Goal: Task Accomplishment & Management: Manage account settings

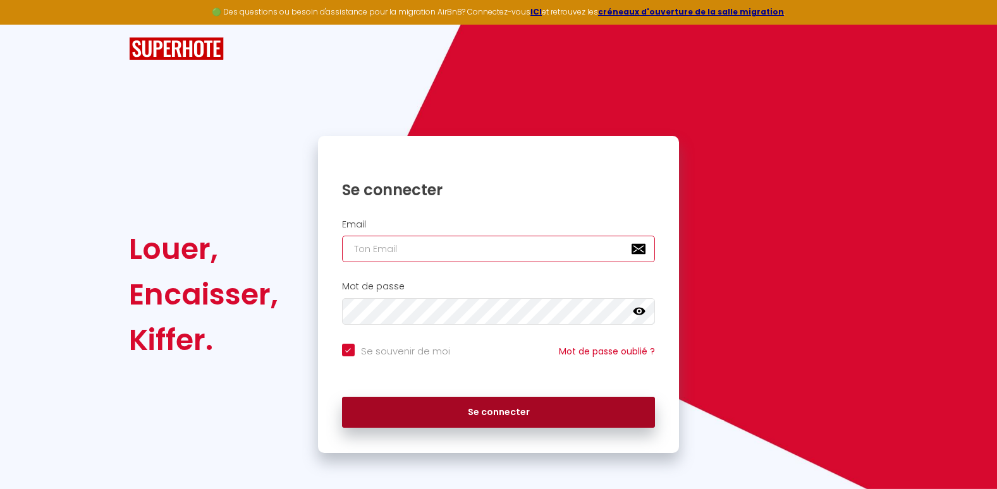
type input "[EMAIL_ADDRESS][DOMAIN_NAME]"
click at [456, 416] on button "Se connecter" at bounding box center [499, 413] width 314 height 32
checkbox input "true"
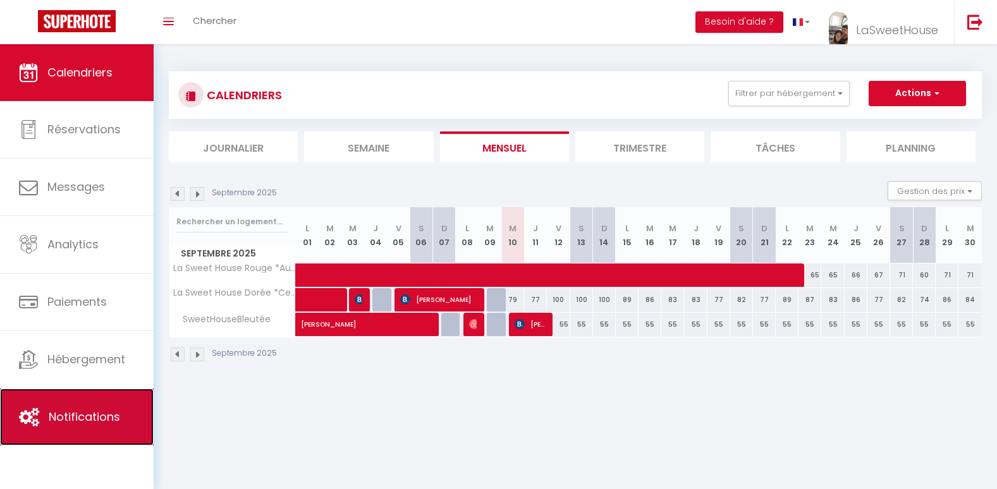
click at [95, 410] on span "Notifications" at bounding box center [84, 417] width 71 height 16
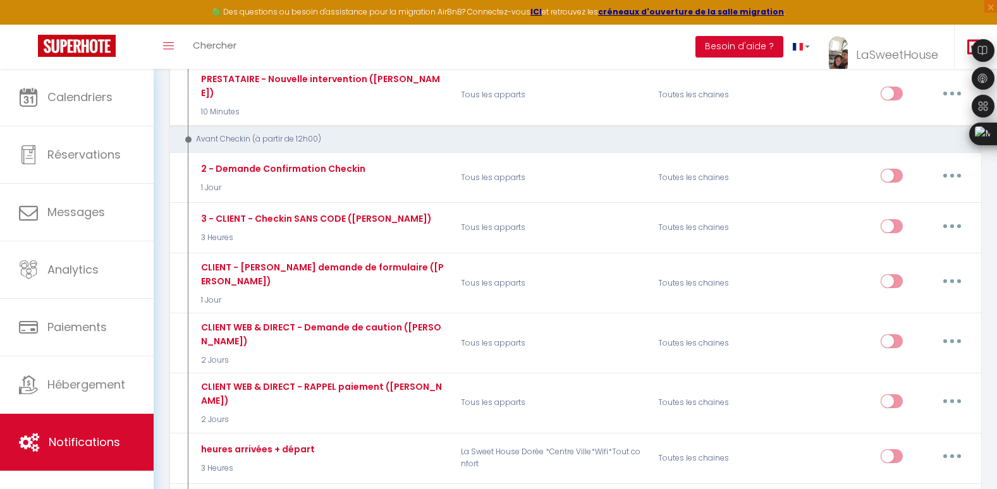
scroll to position [827, 0]
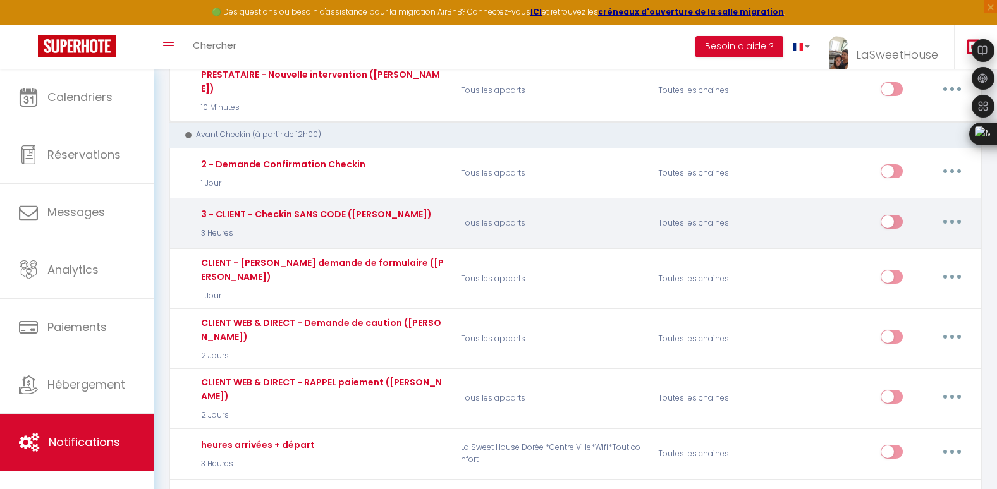
click at [341, 207] on div "3 - CLIENT - Checkin SANS CODE ([PERSON_NAME])" at bounding box center [315, 214] width 234 height 14
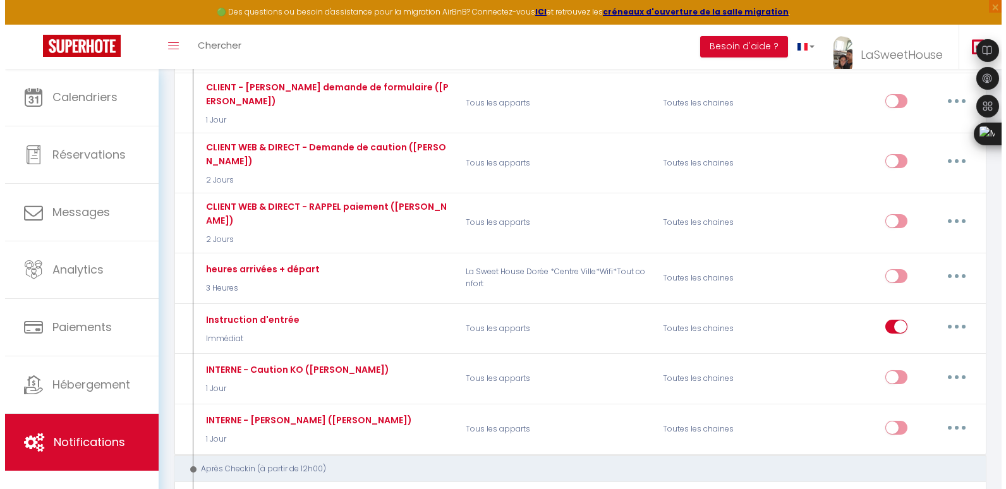
scroll to position [1012, 0]
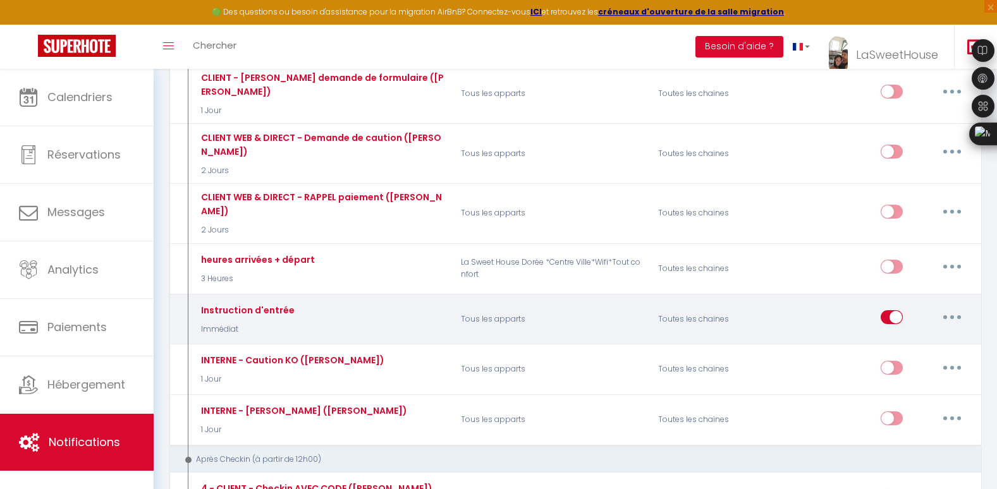
click at [954, 301] on div "Editer Dupliquer Tester Supprimer" at bounding box center [925, 319] width 89 height 37
click at [951, 315] on icon "button" at bounding box center [952, 317] width 4 height 4
click at [918, 336] on link "Editer" at bounding box center [919, 346] width 94 height 21
type input "Instruction d'entrée"
select select "Immédiat"
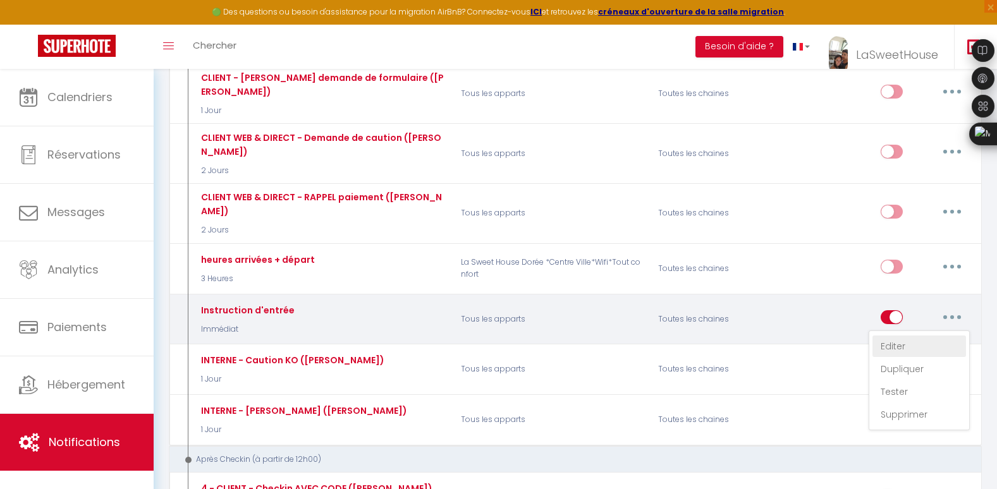
select select "if_booking_is_paid"
checkbox input "true"
checkbox input "false"
radio input "true"
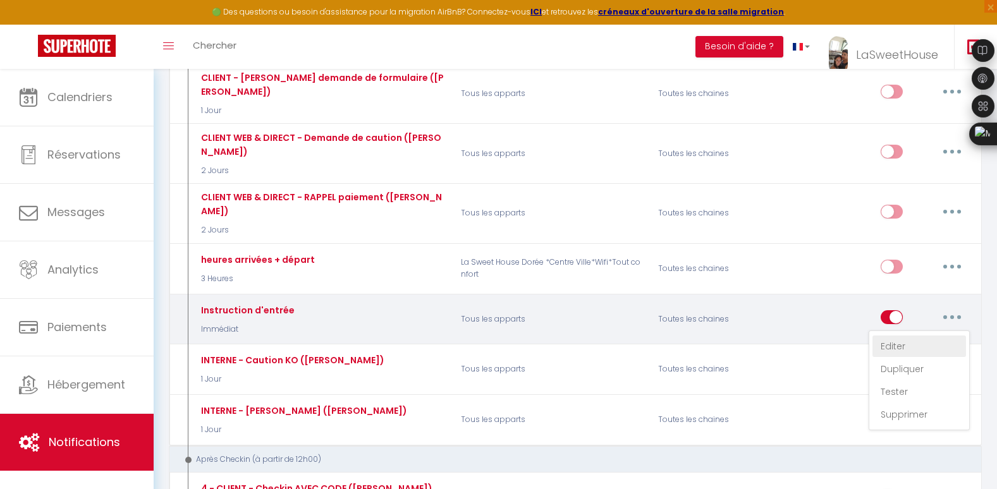
type input "Instruction d'entrée"
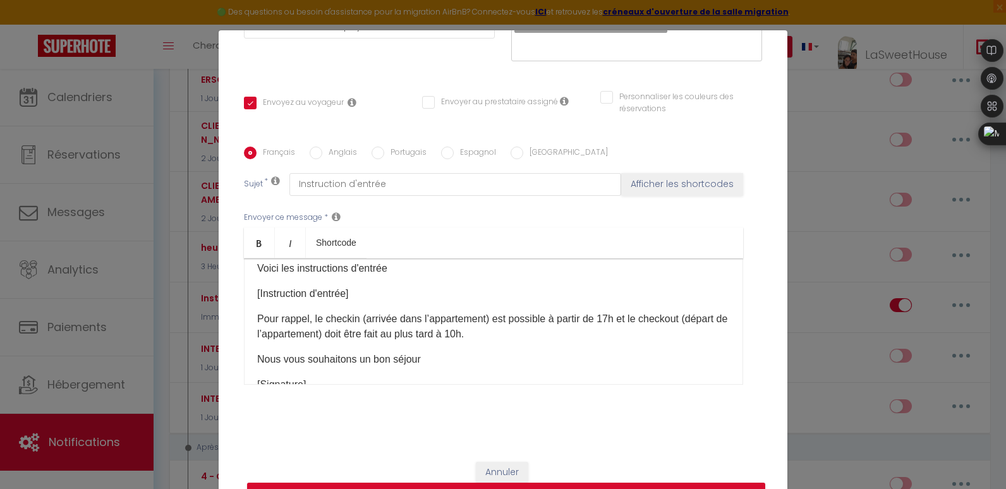
scroll to position [0, 0]
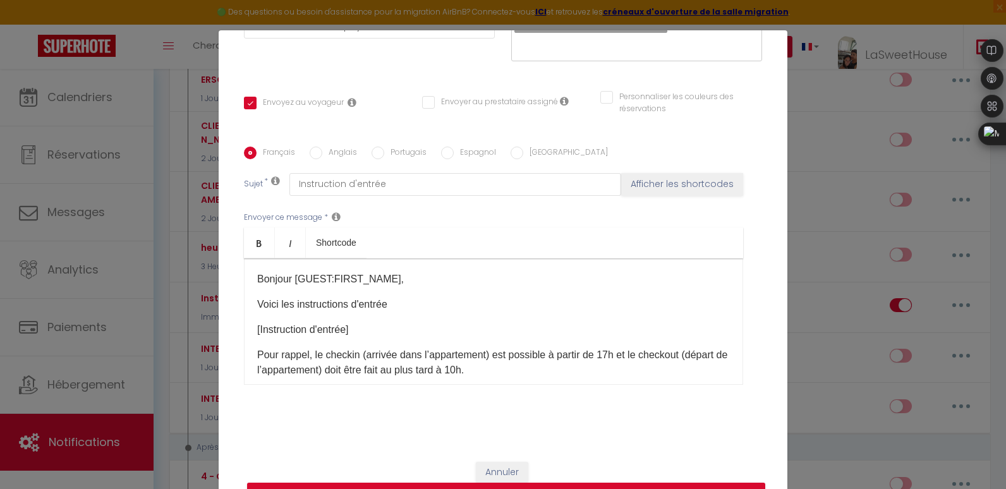
click at [657, 166] on div "Français Anglais Portugais Espagnol Italien Sujet * Instruction d'entrée Affich…" at bounding box center [503, 274] width 525 height 255
click at [654, 187] on button "Afficher les shortcodes" at bounding box center [682, 184] width 122 height 23
checkbox input "true"
checkbox input "false"
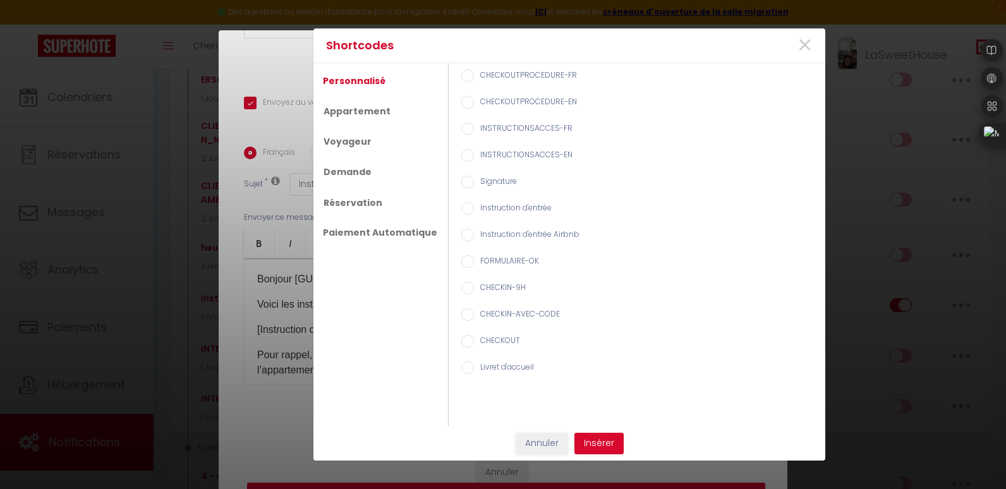
click at [474, 212] on label "Instruction d'entrée" at bounding box center [513, 209] width 78 height 14
click at [471, 212] on input "Instruction d'entrée" at bounding box center [468, 208] width 13 height 13
radio input "true"
click at [797, 42] on span "×" at bounding box center [805, 46] width 16 height 38
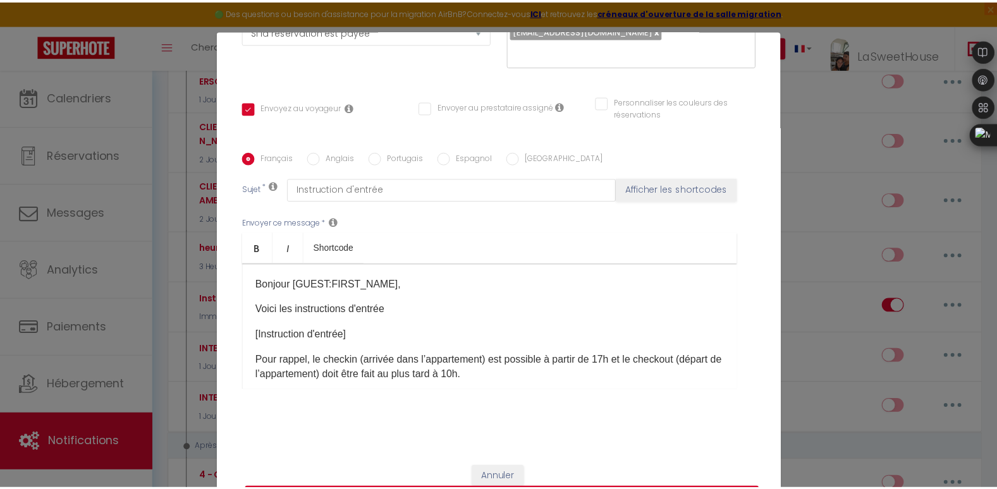
scroll to position [233, 0]
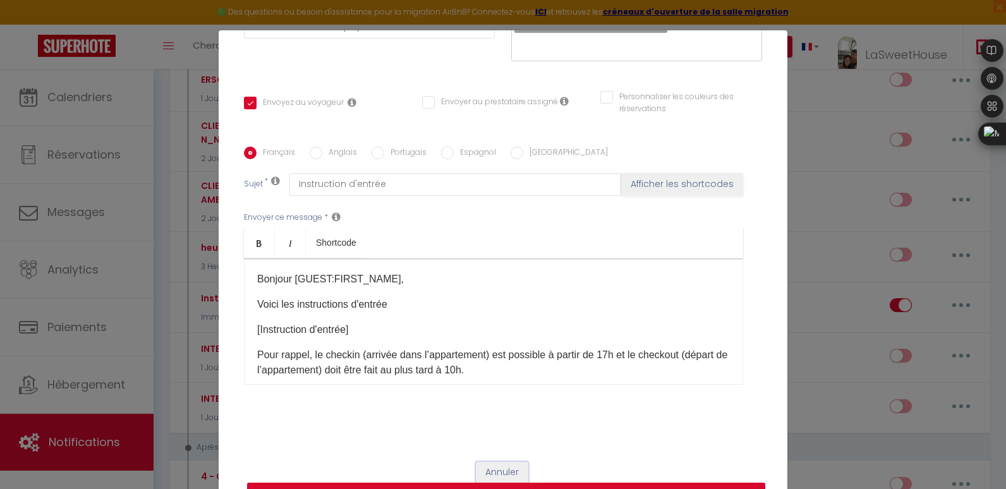
click at [490, 462] on button "Annuler" at bounding box center [502, 472] width 52 height 21
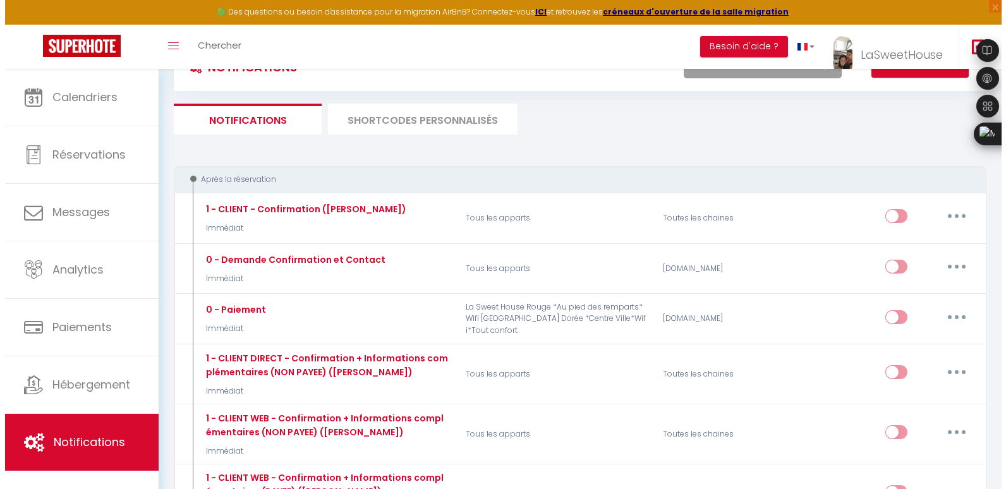
scroll to position [0, 0]
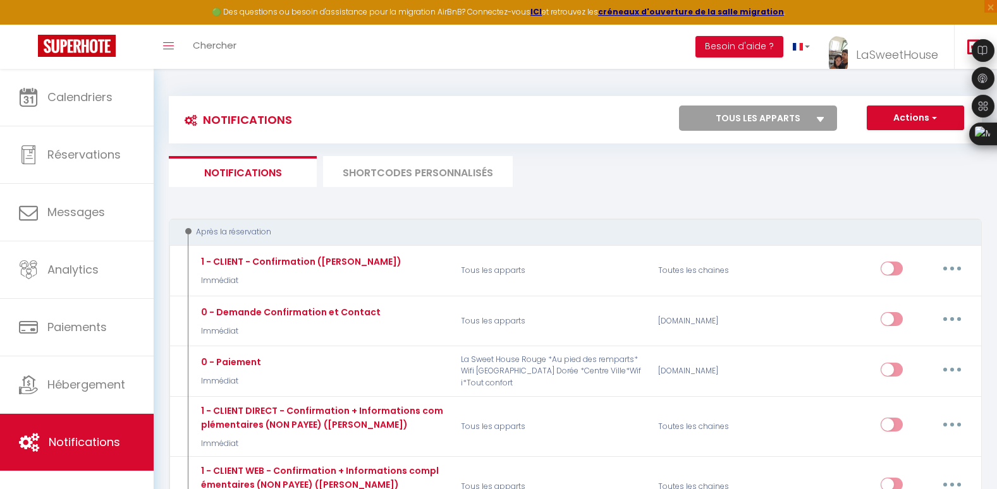
click at [453, 187] on li "SHORTCODES PERSONNALISÉS" at bounding box center [418, 171] width 190 height 31
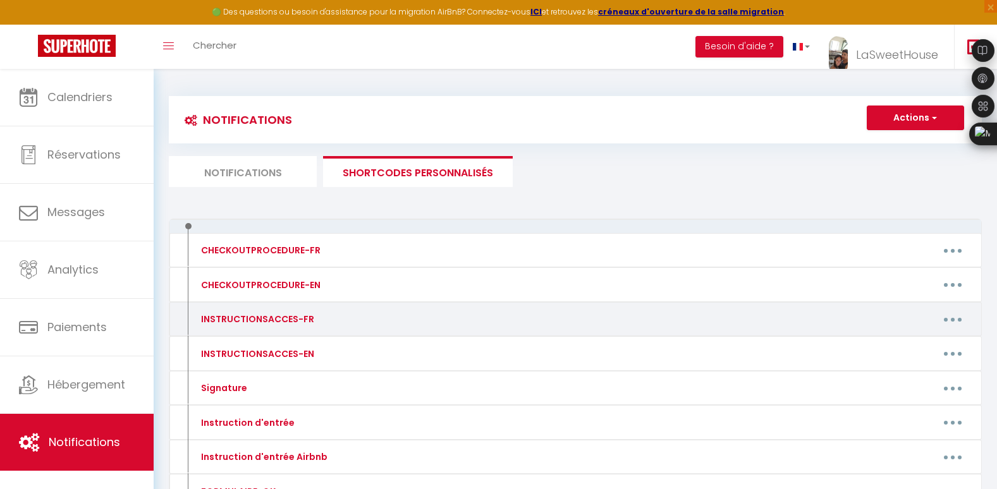
click at [951, 315] on button "button" at bounding box center [952, 319] width 35 height 20
click at [918, 345] on link "Editer" at bounding box center [920, 348] width 94 height 21
type input "INSTRUCTIONSACCES-FR"
type textarea "Il ne vous reste plus qu’à venir avec vos valises, en effet tout est fourni dan…"
type textarea "Vous recevrez à votre arrivée un pack de bienvenue pour profiter au maximum de …"
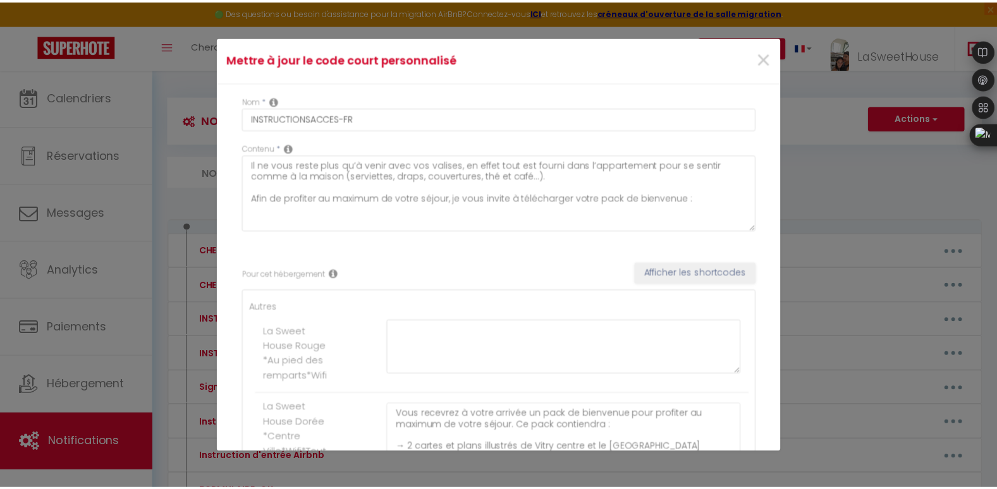
scroll to position [2, 0]
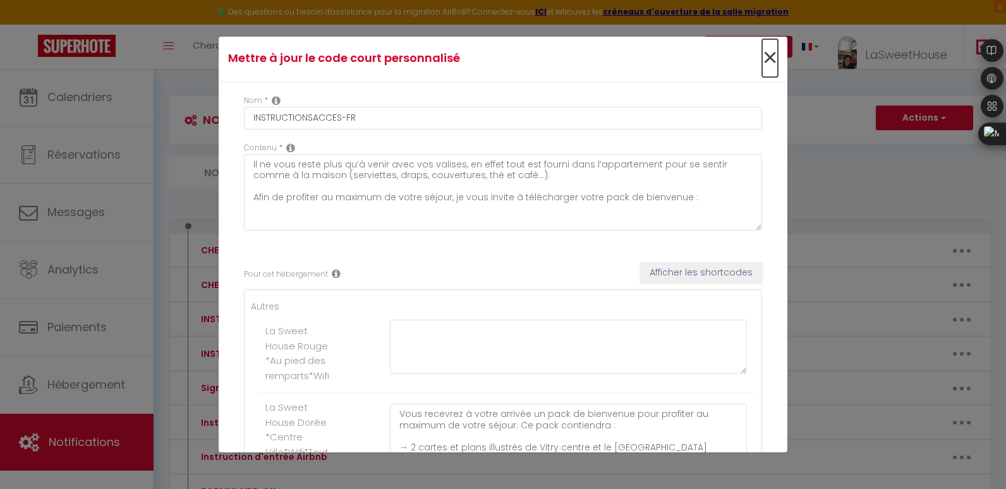
click at [764, 59] on span "×" at bounding box center [770, 58] width 16 height 38
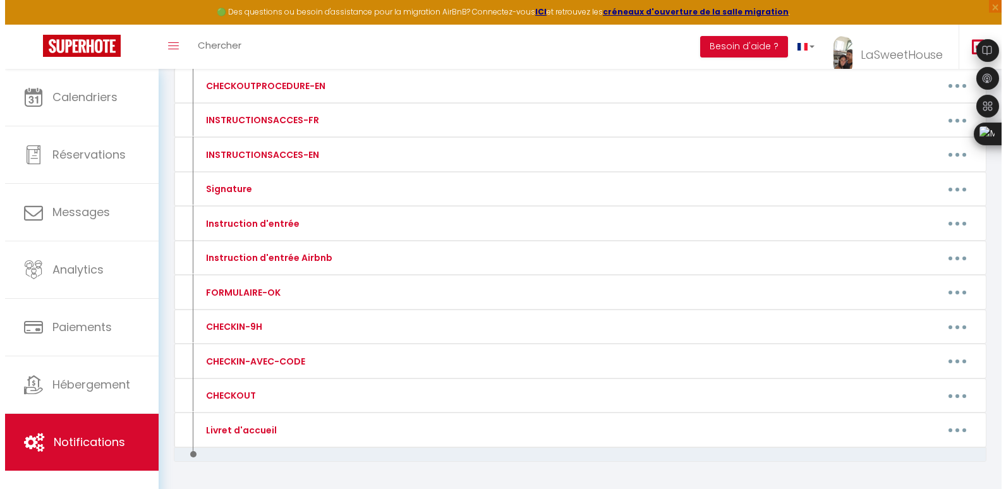
scroll to position [211, 0]
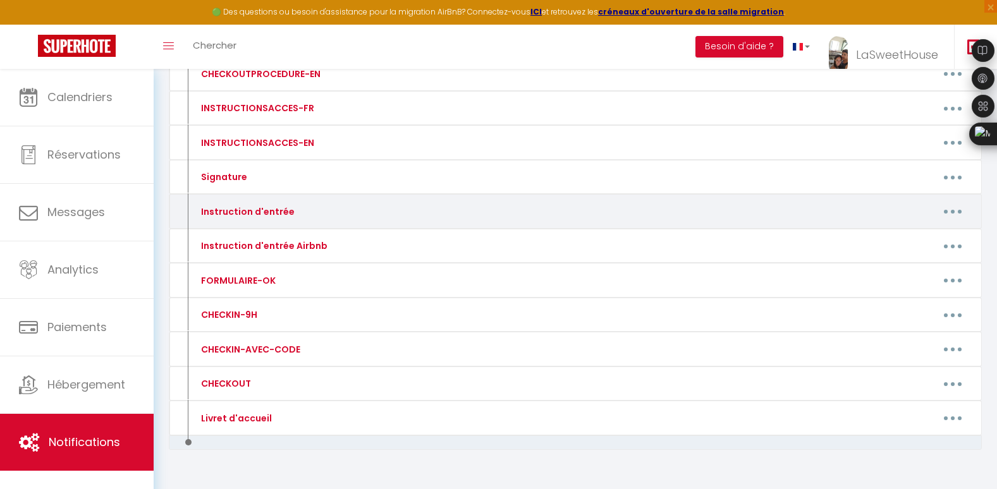
click at [946, 219] on button "button" at bounding box center [952, 212] width 35 height 20
click at [933, 233] on link "Editer" at bounding box center [920, 239] width 94 height 21
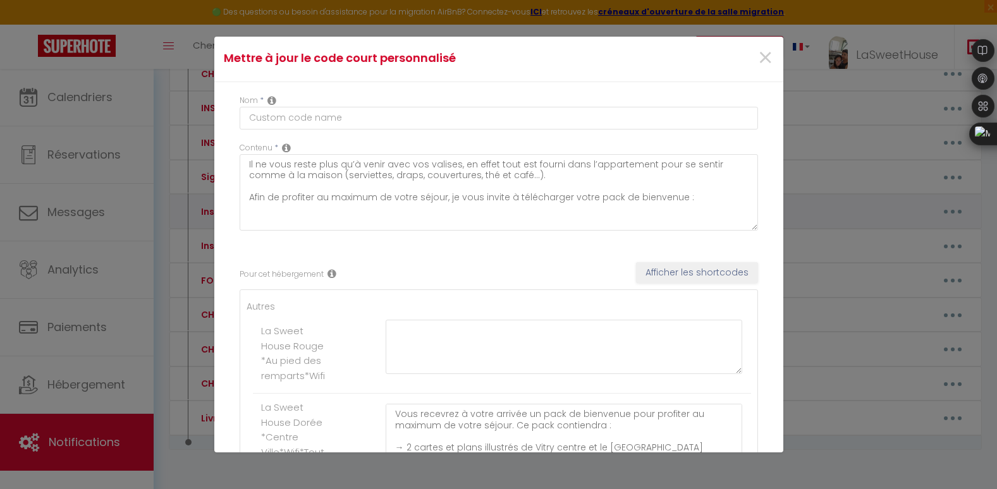
type input "Instruction d'entrée"
type textarea "Voici les instructions d'entrée :"
type textarea "Prenez le portillon le code pour entrer est le 1258 Après avoir avancé jusqu'au…"
type textarea "​Une boîte à clef se situe à gauche de la porte d'entrée. Le code est 5130. Cel…"
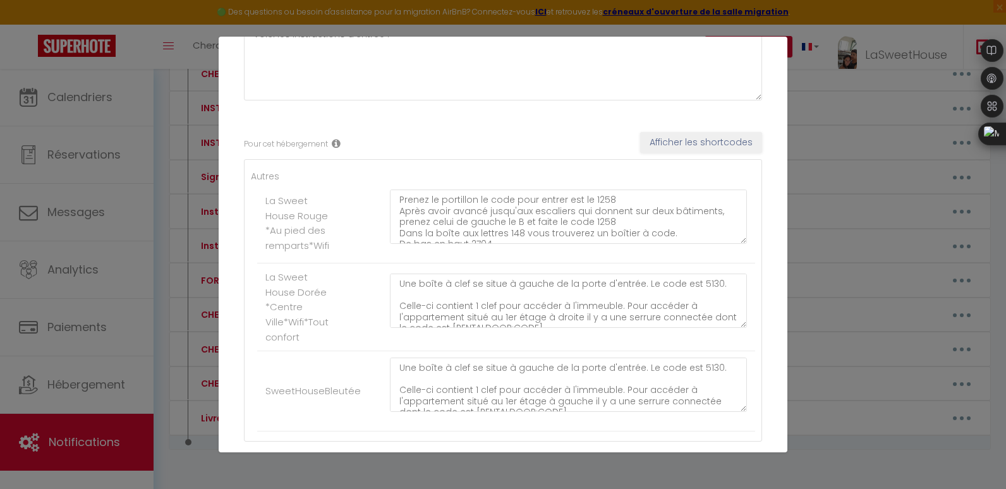
scroll to position [145, 0]
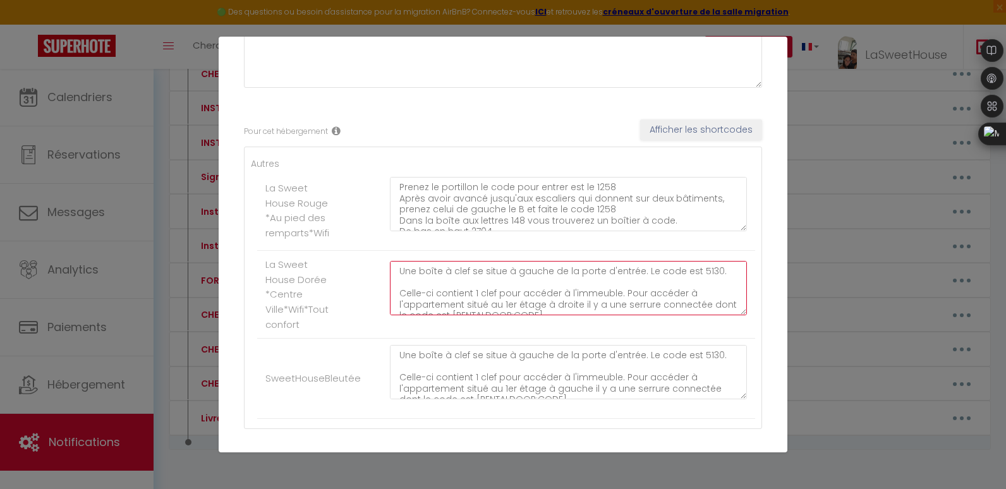
click at [707, 274] on textarea "​Une boîte à clef se situe à gauche de la porte d'entrée. Le code est 5130. Cel…" at bounding box center [568, 288] width 357 height 54
type textarea "​Une boîte à clef se situe à gauche de la porte d'entrée. Le code est 2620. Cel…"
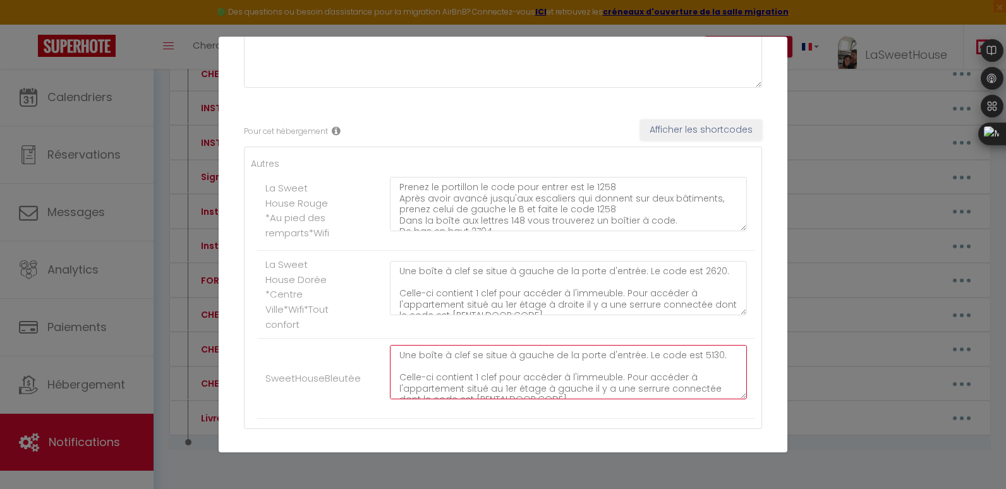
click at [697, 353] on textarea "​Une boîte à clef se situe à gauche de la porte d'entrée. Le code est 5130. Cel…" at bounding box center [568, 372] width 357 height 54
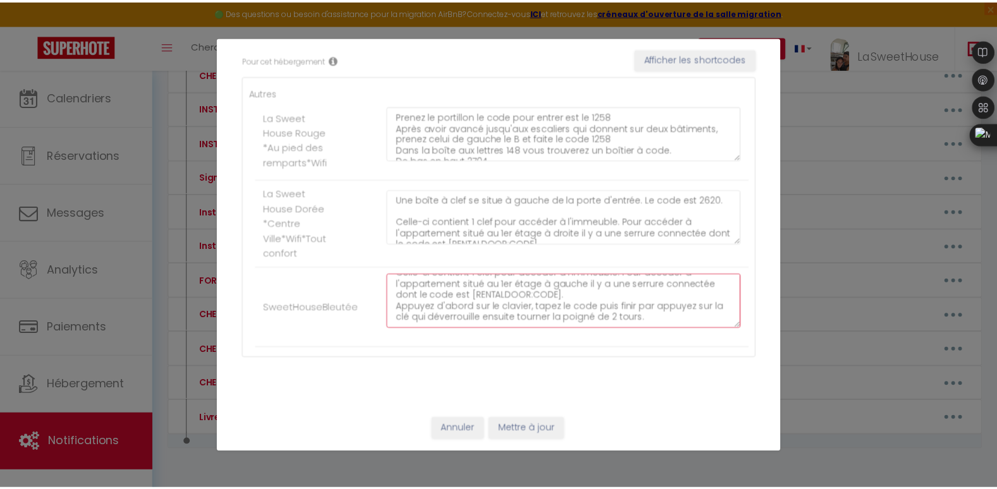
scroll to position [0, 0]
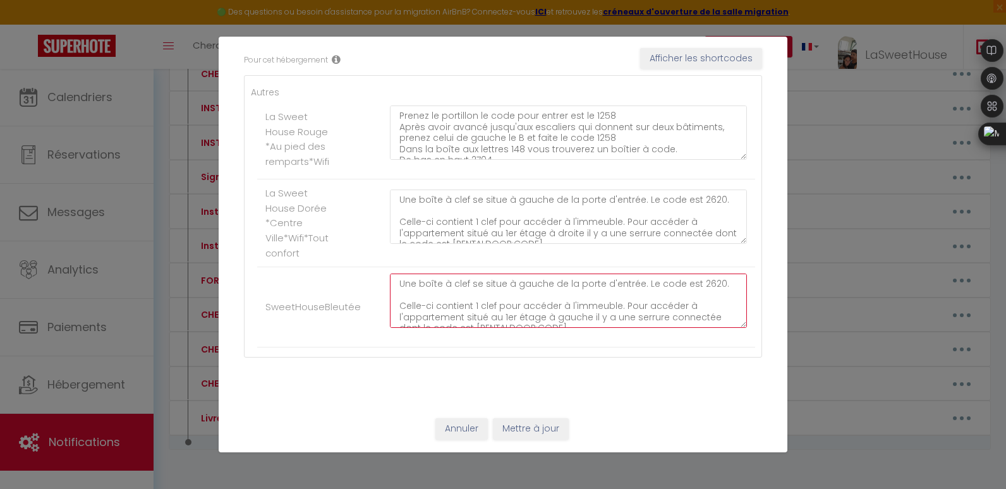
type textarea "​Une boîte à clef se situe à gauche de la porte d'entrée. Le code est 2620. Cel…"
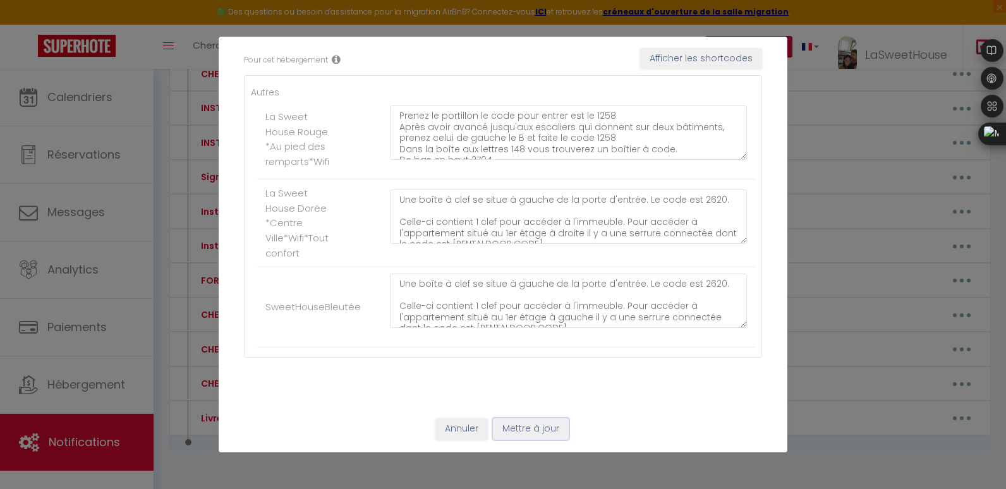
click at [515, 439] on button "Mettre à jour" at bounding box center [531, 429] width 76 height 21
